Goal: Browse casually: Explore the website without a specific task or goal

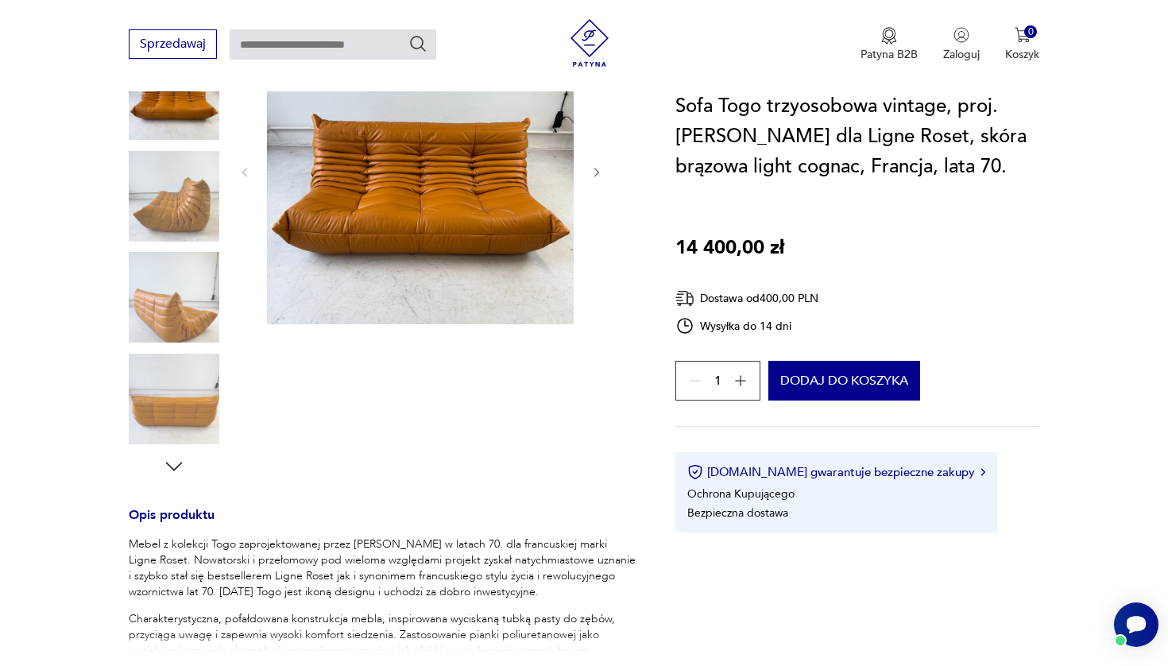
scroll to position [256, 0]
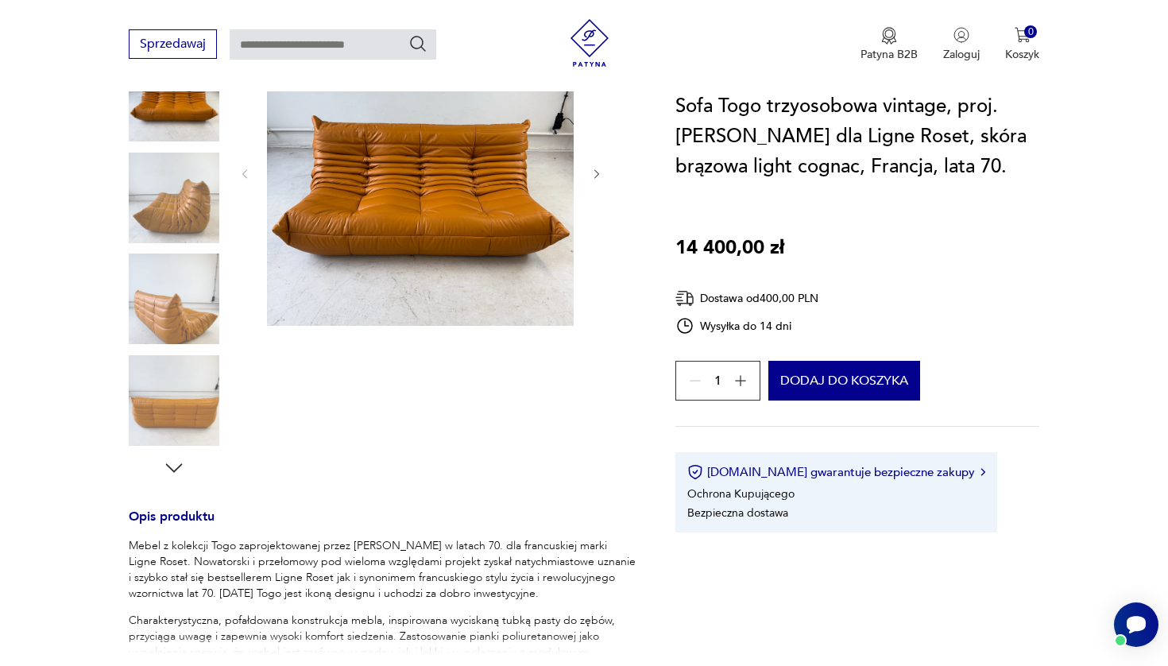
click at [603, 168] on icon "button" at bounding box center [597, 175] width 14 height 14
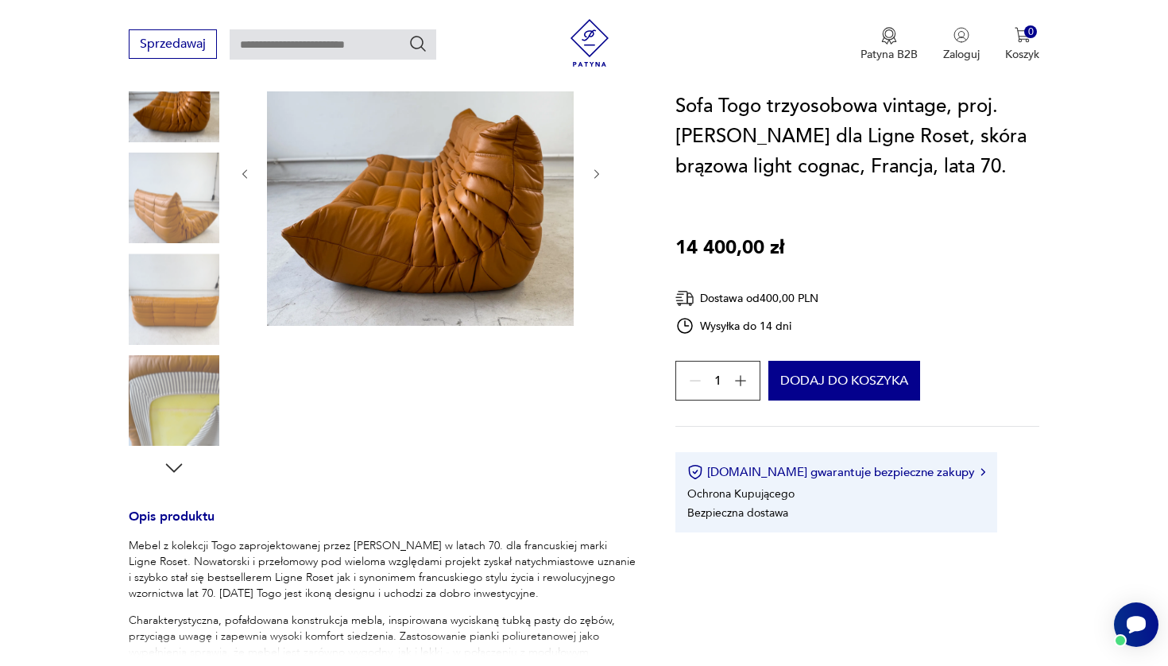
click at [598, 168] on icon "button" at bounding box center [597, 175] width 14 height 14
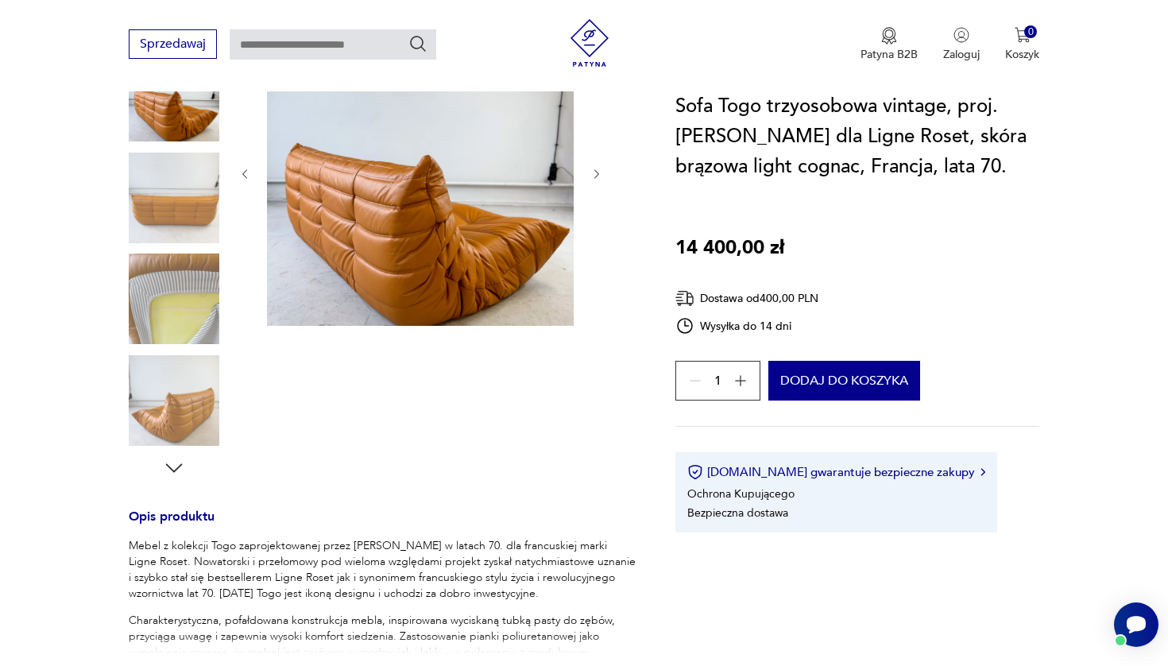
click at [598, 168] on icon "button" at bounding box center [597, 175] width 14 height 14
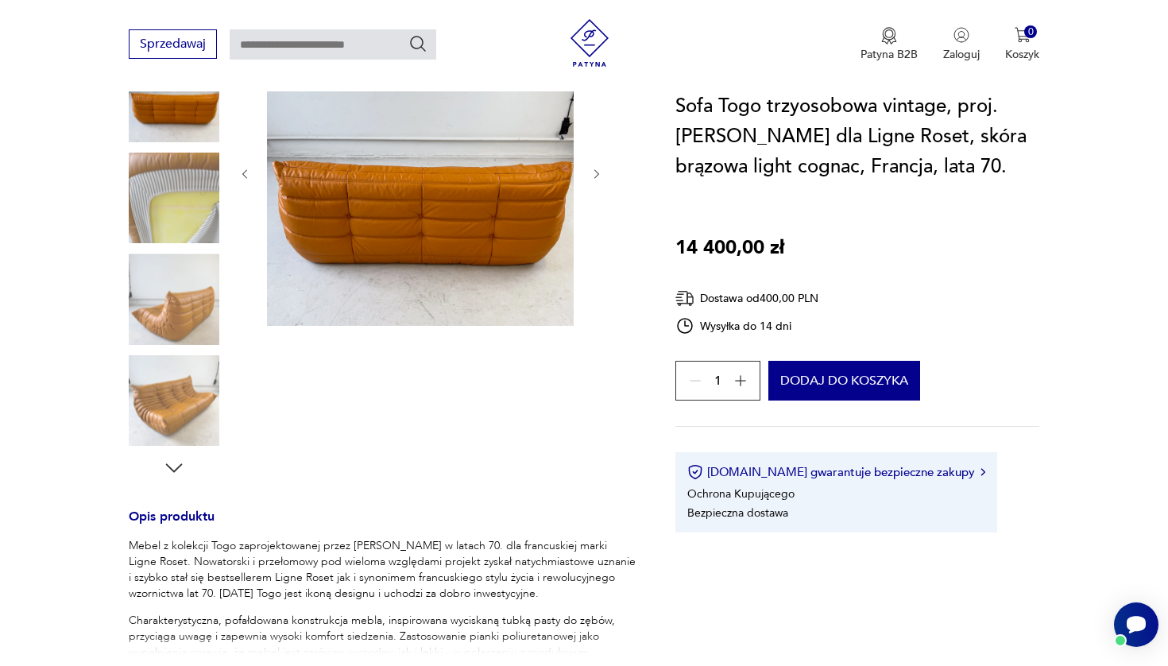
click at [598, 168] on icon "button" at bounding box center [597, 175] width 14 height 14
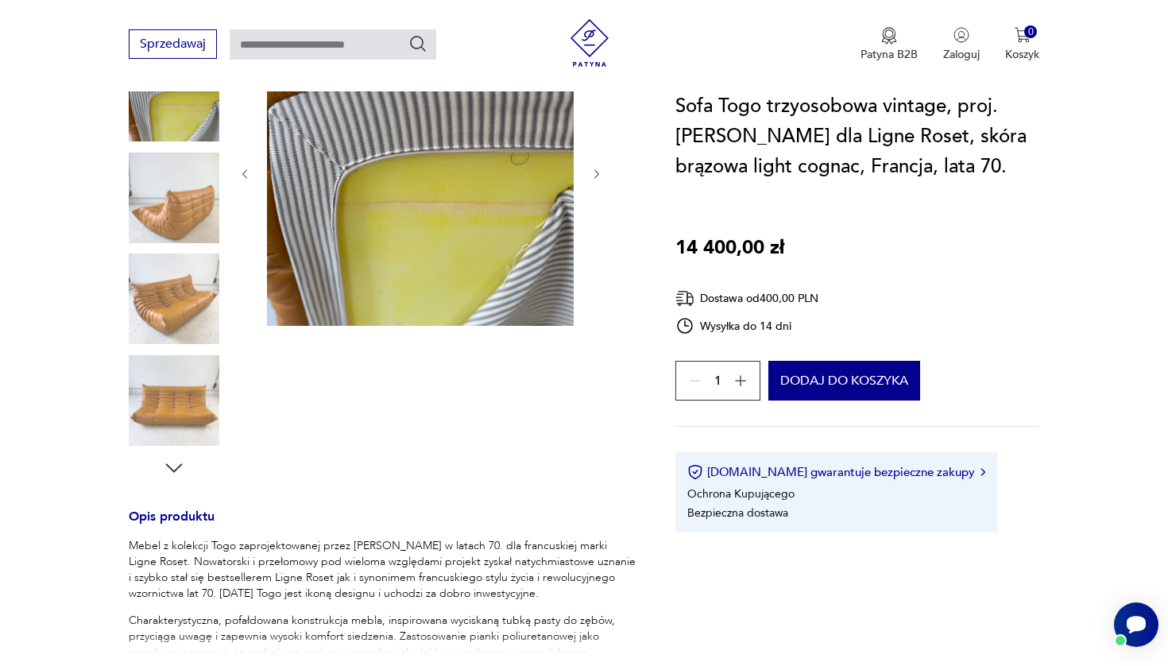
click at [598, 168] on icon "button" at bounding box center [597, 175] width 14 height 14
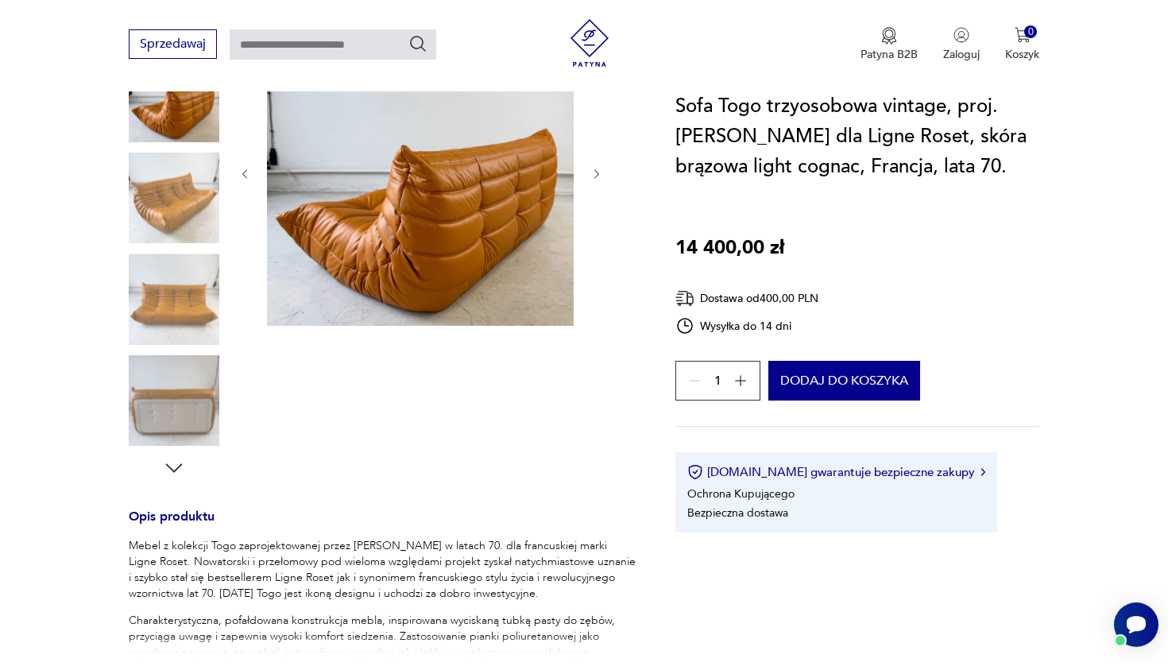
click at [600, 168] on icon "button" at bounding box center [597, 175] width 14 height 14
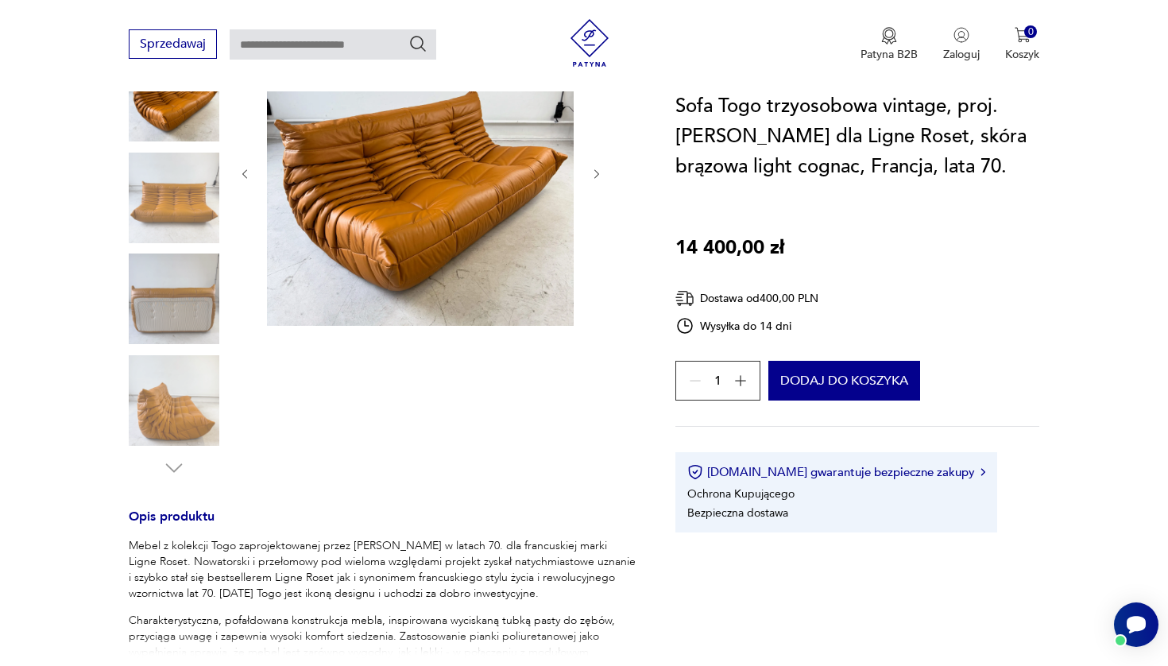
click at [596, 168] on icon "button" at bounding box center [597, 175] width 14 height 14
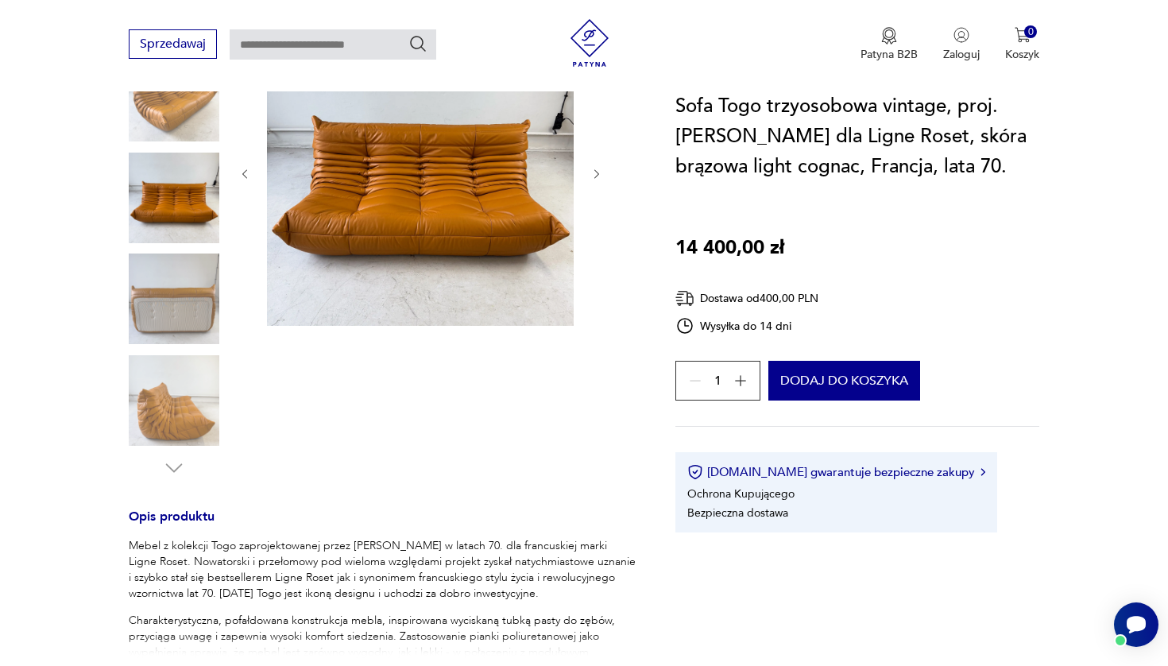
click at [590, 37] on img at bounding box center [590, 43] width 48 height 48
